Goal: Book appointment/travel/reservation

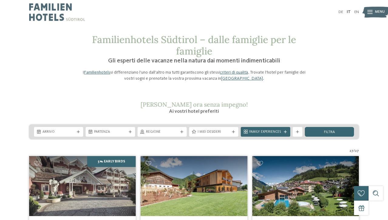
click at [380, 14] on span "Menu" at bounding box center [380, 12] width 10 height 5
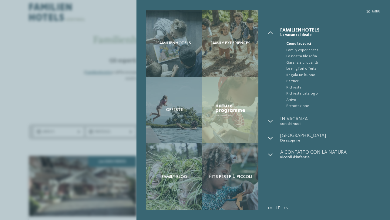
click at [272, 136] on icon at bounding box center [270, 138] width 5 height 5
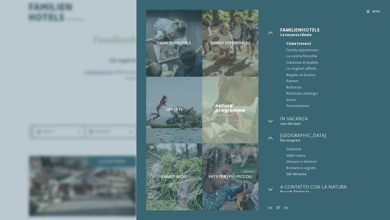
drag, startPoint x: 317, startPoint y: 170, endPoint x: 304, endPoint y: 170, distance: 12.4
click at [294, 138] on span "Da scoprire" at bounding box center [331, 140] width 100 height 5
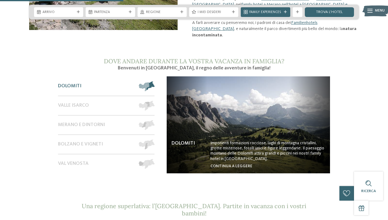
scroll to position [406, 0]
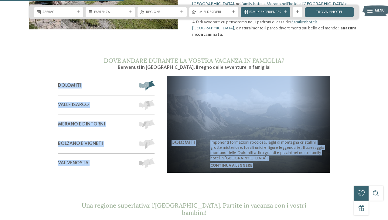
drag, startPoint x: 48, startPoint y: 62, endPoint x: 95, endPoint y: 158, distance: 107.5
copy div "Loremips Dolor Sitame Consec a elitsedd Eiusmod t incidid Utl Etdolor Magnaali …"
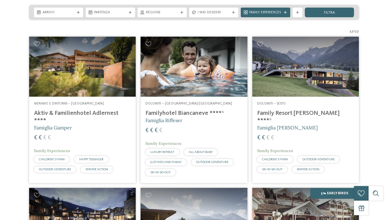
scroll to position [120, 0]
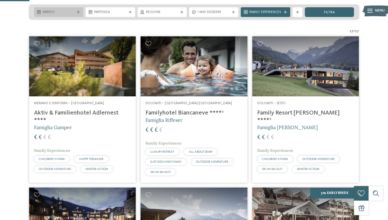
click at [67, 12] on span "Arrivo" at bounding box center [59, 12] width 32 height 5
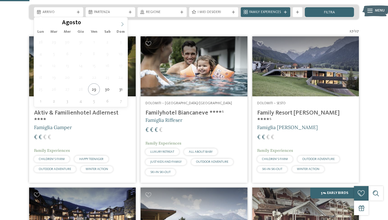
click at [120, 23] on icon at bounding box center [122, 24] width 4 height 4
type div "03.09.2025"
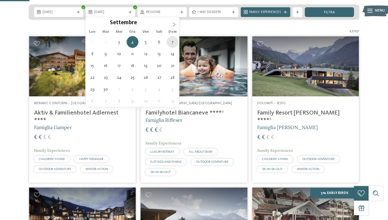
type div "07.09.2025"
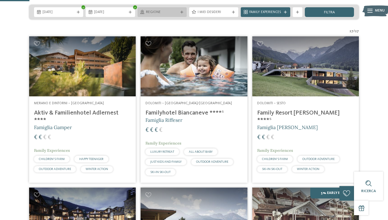
click at [165, 12] on span "Regione" at bounding box center [162, 12] width 32 height 5
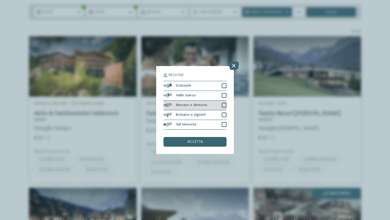
click at [223, 103] on div at bounding box center [224, 105] width 5 height 5
click at [202, 140] on span "accetta" at bounding box center [195, 142] width 15 height 4
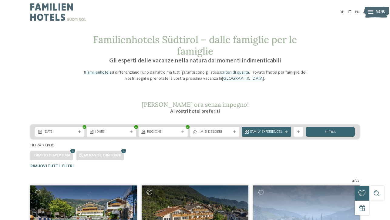
scroll to position [0, 0]
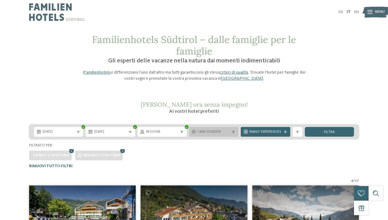
click at [212, 130] on span "I miei desideri" at bounding box center [214, 132] width 32 height 5
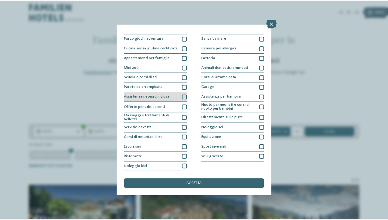
scroll to position [82, 0]
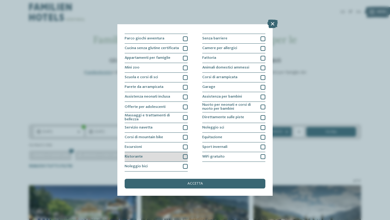
click at [184, 155] on div at bounding box center [185, 157] width 5 height 5
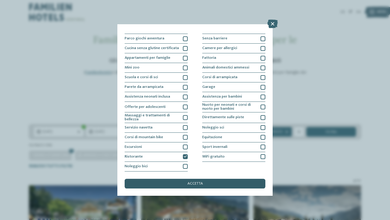
click at [210, 179] on div "accetta" at bounding box center [195, 184] width 141 height 10
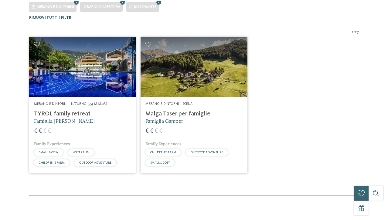
scroll to position [149, 0]
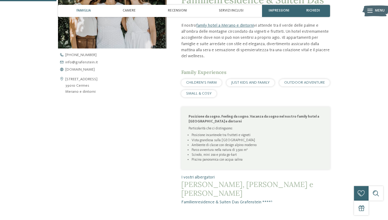
scroll to position [225, 0]
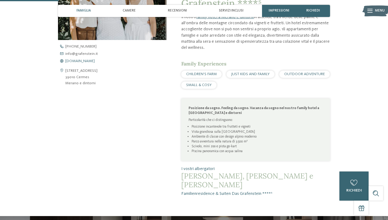
click at [89, 60] on span "www.grafenstein.it" at bounding box center [79, 62] width 29 height 4
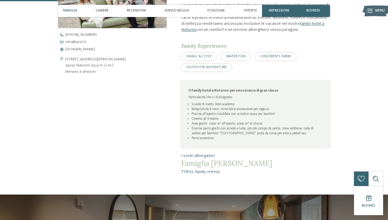
scroll to position [225, 0]
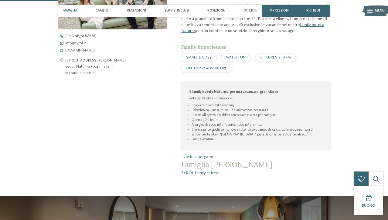
click at [247, 155] on span "I vostri albergatori" at bounding box center [255, 157] width 149 height 6
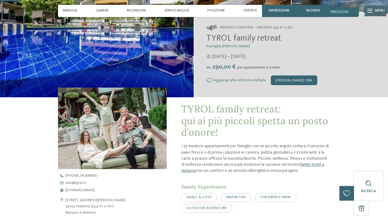
scroll to position [80, 0]
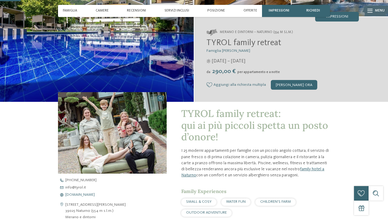
click at [81, 195] on span "www.tyrol.it" at bounding box center [79, 195] width 29 height 4
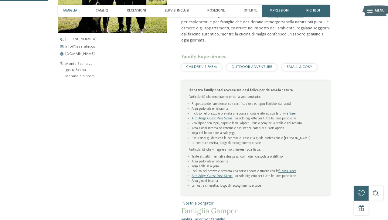
scroll to position [211, 0]
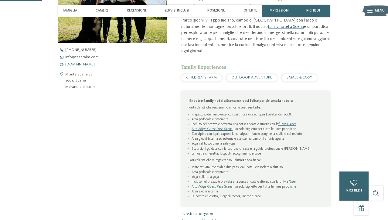
click at [86, 64] on span "www.taseralm.com" at bounding box center [79, 65] width 29 height 4
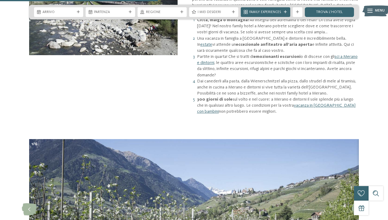
scroll to position [391, 0]
